Goal: Information Seeking & Learning: Learn about a topic

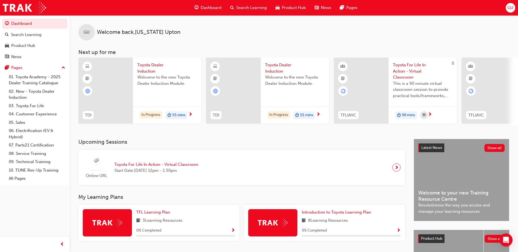
click at [149, 71] on span "Toyota Dealer Induction" at bounding box center [166, 68] width 59 height 12
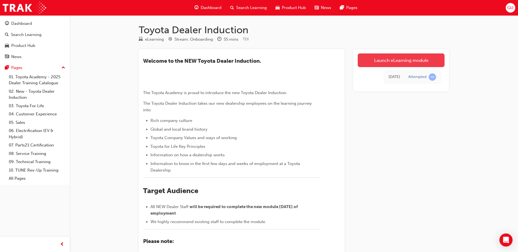
click at [418, 58] on link "Launch eLearning module" at bounding box center [400, 60] width 87 height 14
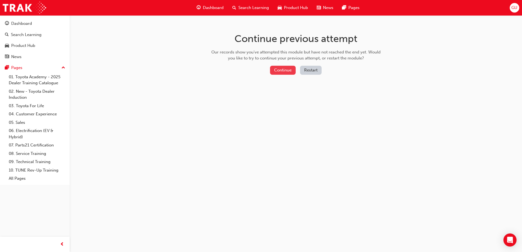
click at [279, 69] on button "Continue" at bounding box center [283, 70] width 26 height 9
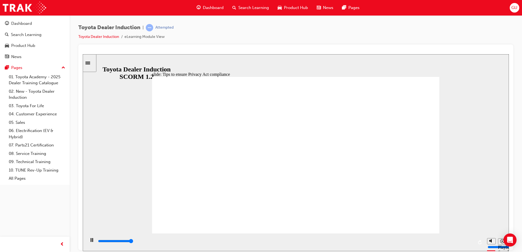
click at [500, 243] on icon "Playback speed" at bounding box center [502, 241] width 4 height 4
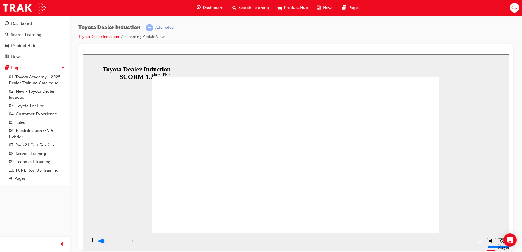
type input "11700"
